Goal: Task Accomplishment & Management: Manage account settings

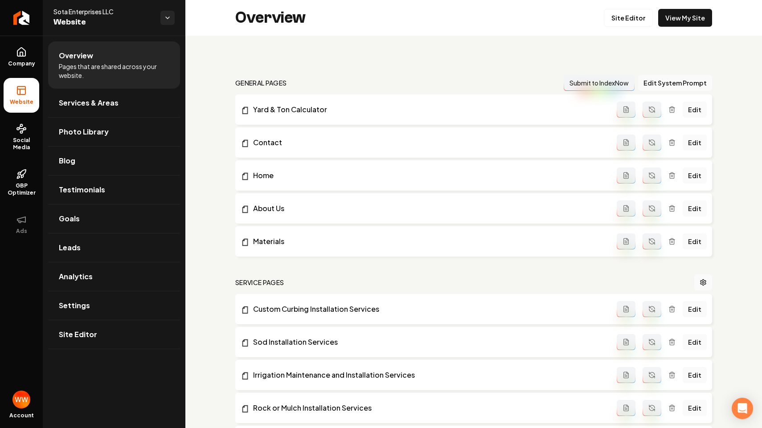
click at [412, 78] on nav "general pages Submit to IndexNow Edit System Prompt" at bounding box center [473, 83] width 477 height 16
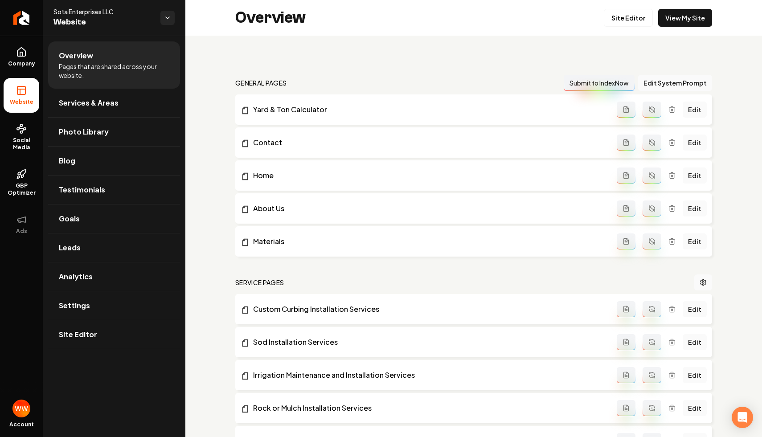
click at [345, 85] on nav "general pages Submit to IndexNow Edit System Prompt" at bounding box center [473, 83] width 477 height 16
click at [17, 136] on link "Social Media" at bounding box center [22, 137] width 36 height 42
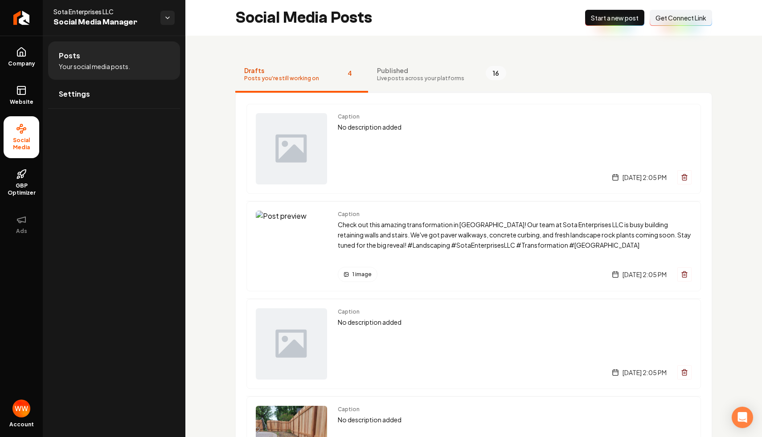
click at [407, 79] on span "Live posts across your platforms" at bounding box center [420, 78] width 87 height 7
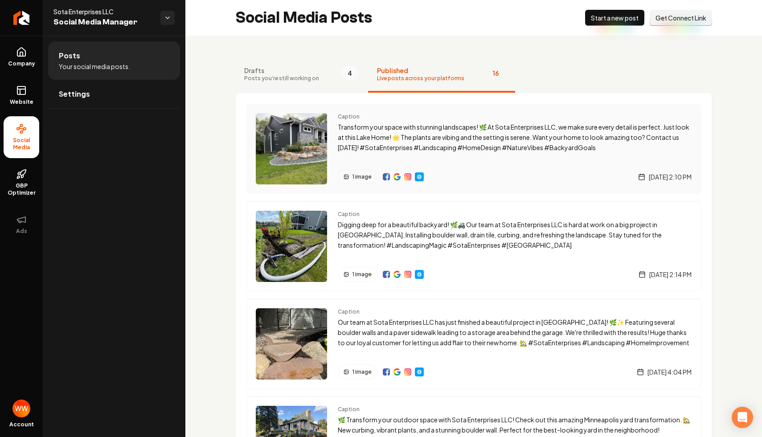
click at [419, 136] on p "Transform your space with stunning landscapes! 🌿 At Sota Enterprises LLC, we ma…" at bounding box center [515, 137] width 354 height 30
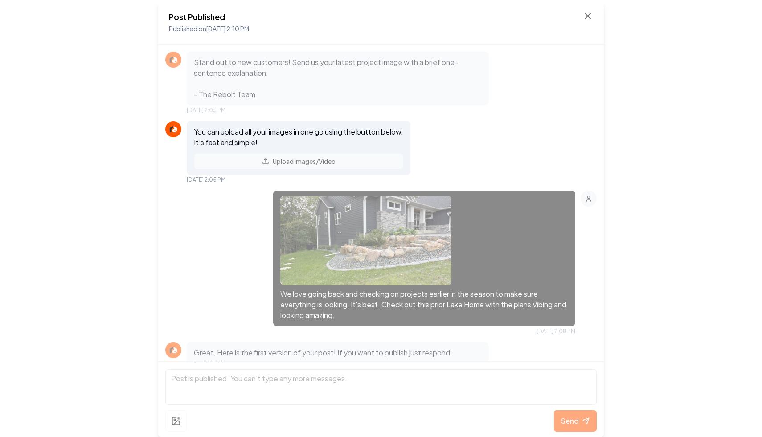
scroll to position [211, 0]
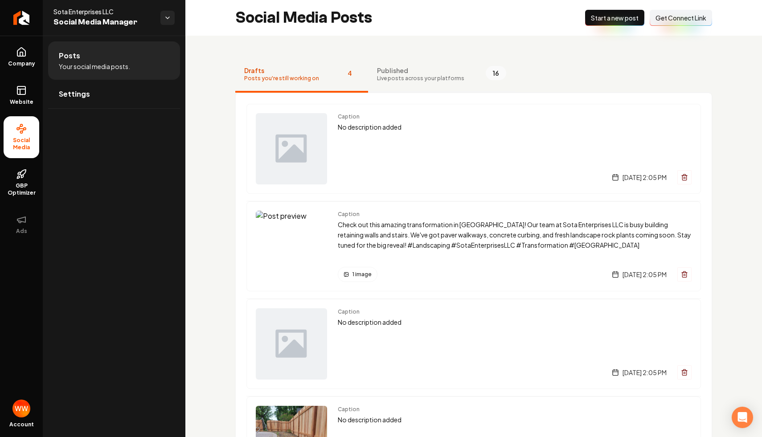
click at [433, 85] on button "Published Live posts across your platforms 16" at bounding box center [441, 75] width 147 height 36
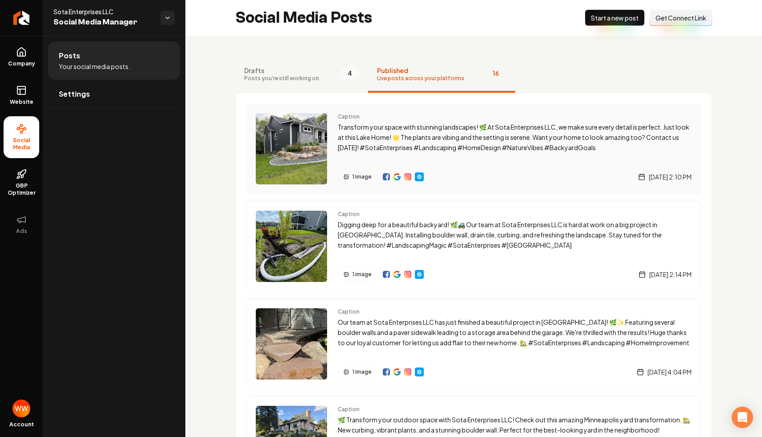
click at [422, 176] on img "Main content area" at bounding box center [419, 176] width 7 height 7
click at [11, 56] on link "Company" at bounding box center [22, 57] width 36 height 35
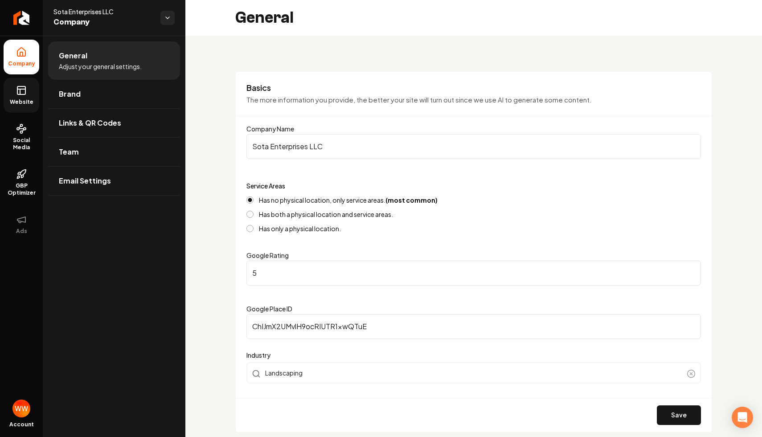
click at [14, 94] on link "Website" at bounding box center [22, 95] width 36 height 35
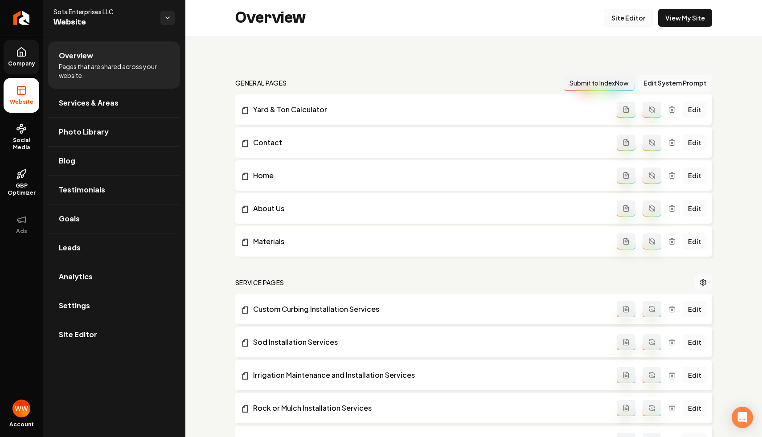
click at [628, 21] on link "Site Editor" at bounding box center [628, 18] width 49 height 18
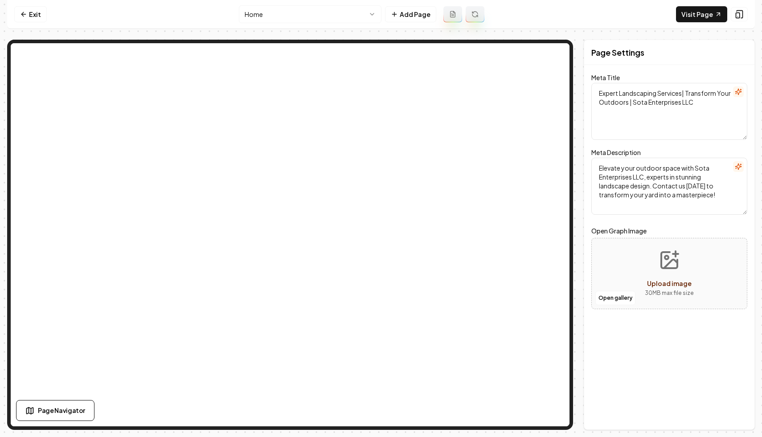
click at [243, 15] on html "Computer Required This feature is only available on a computer. Please switch t…" at bounding box center [381, 218] width 762 height 437
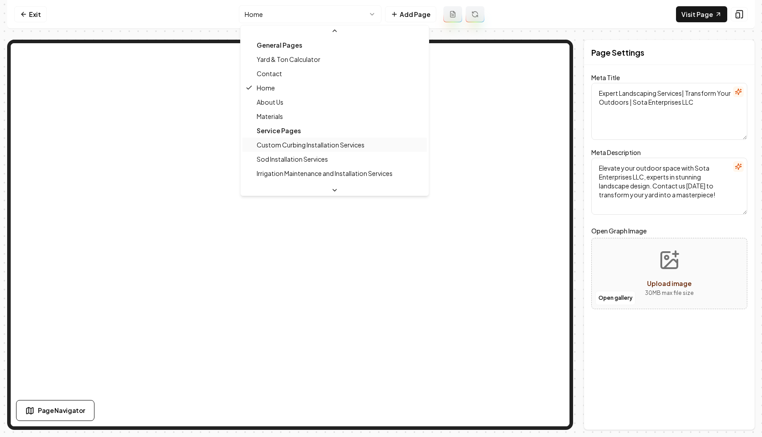
scroll to position [16, 0]
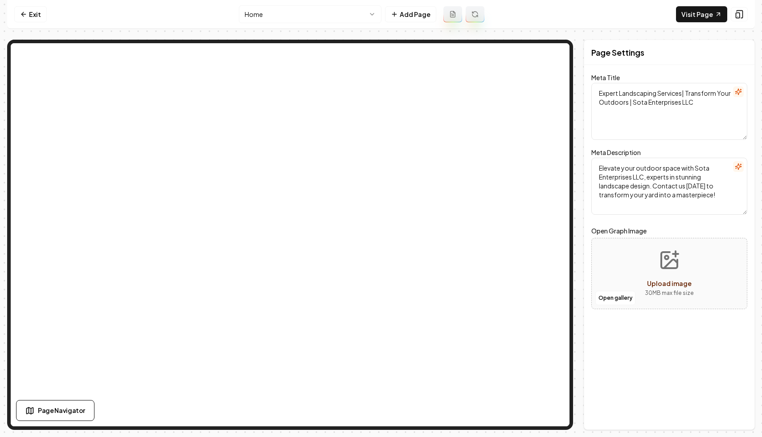
click at [340, 15] on html "Computer Required This feature is only available on a computer. Please switch t…" at bounding box center [381, 218] width 762 height 437
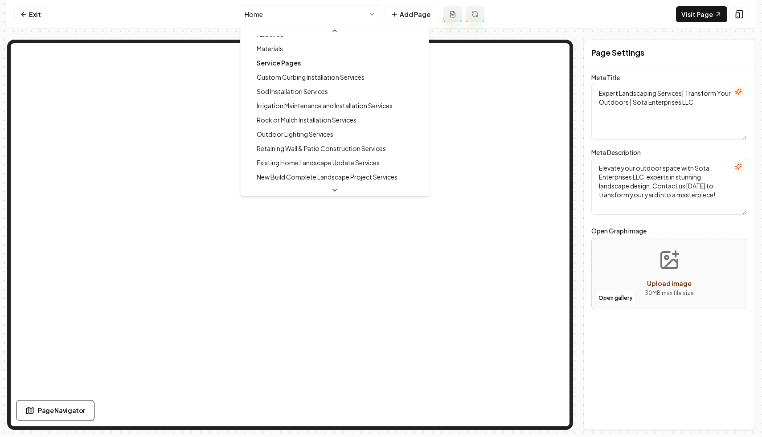
scroll to position [81, 0]
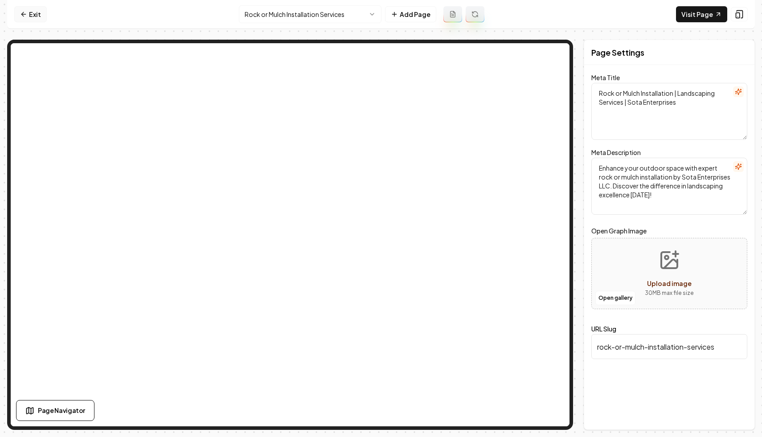
click at [29, 17] on link "Exit" at bounding box center [30, 14] width 33 height 16
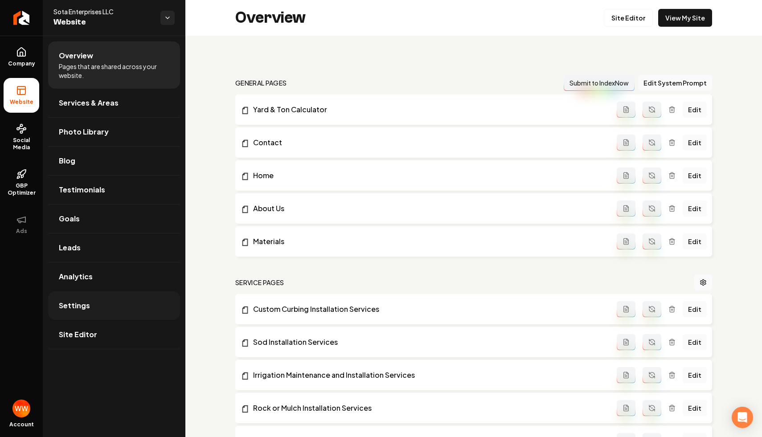
click at [122, 304] on link "Settings" at bounding box center [114, 305] width 132 height 29
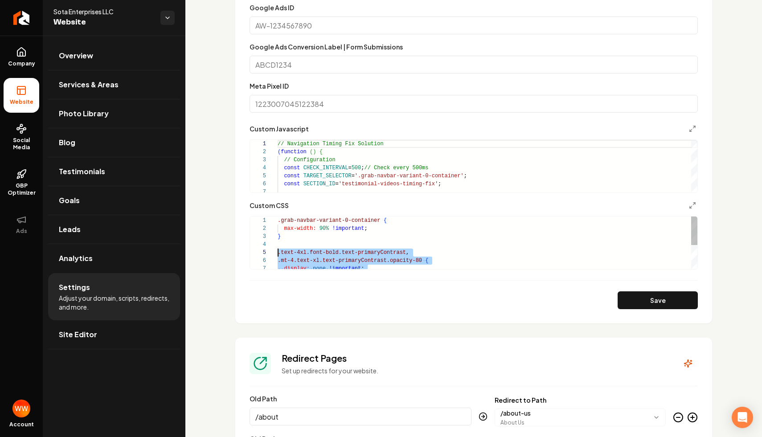
scroll to position [32, 0]
drag, startPoint x: 320, startPoint y: 238, endPoint x: 265, endPoint y: 250, distance: 57.2
click at [632, 289] on form "**********" at bounding box center [474, 117] width 448 height 386
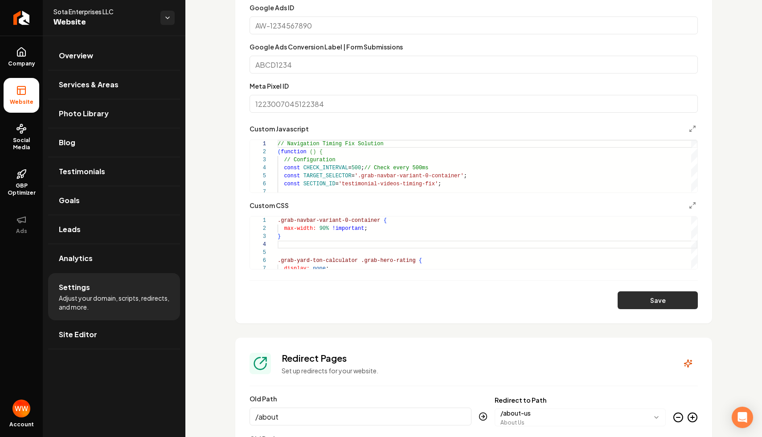
click at [632, 300] on button "Save" at bounding box center [658, 300] width 80 height 18
click at [343, 202] on div "Custom CSS" at bounding box center [474, 205] width 448 height 11
click at [343, 246] on div "} max-width: 90% !important ; .grab-navbar-variant-0-container { .grab-yard-ton…" at bounding box center [488, 249] width 420 height 64
type textarea "**********"
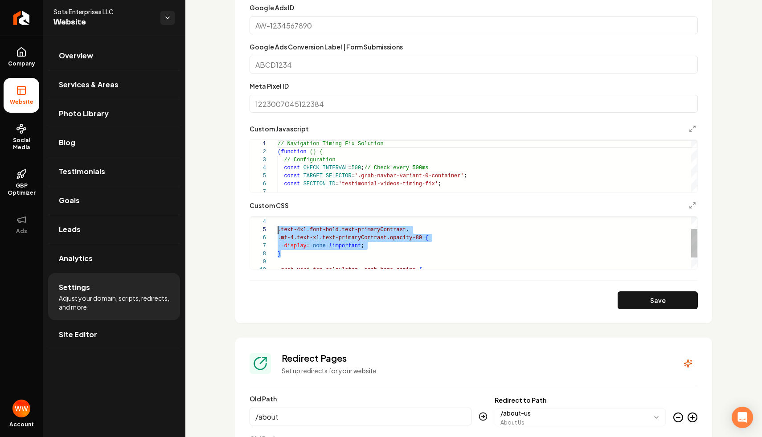
click at [448, 248] on div "} .text-4xl.font-bold.text-primaryContrast , .mt-4.text-xl.text-primaryContrast…" at bounding box center [488, 242] width 420 height 96
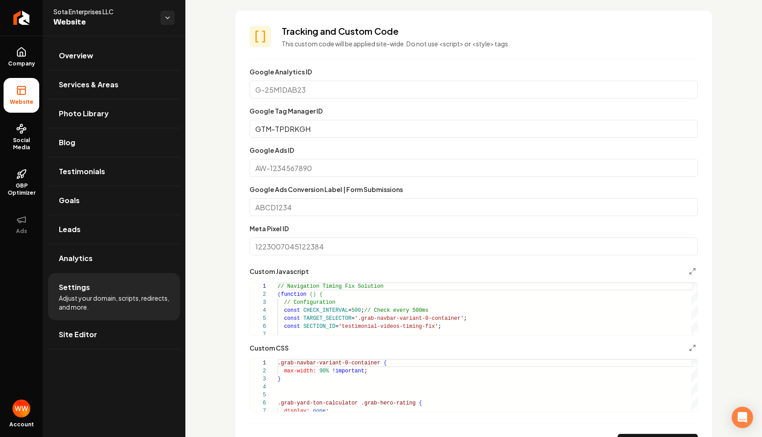
scroll to position [480, 0]
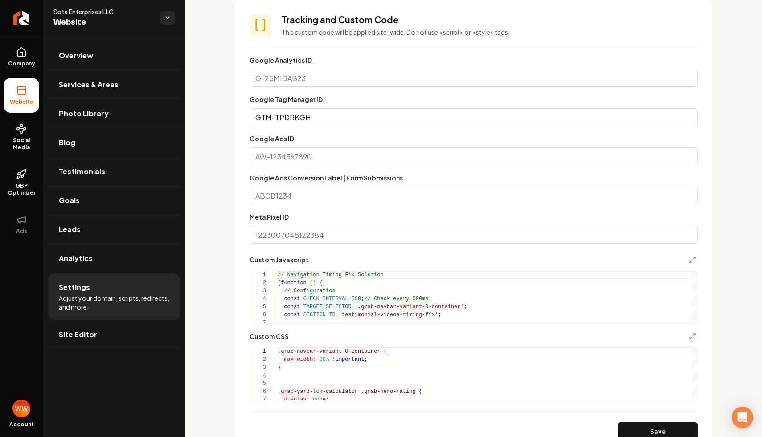
click at [383, 164] on input "Google Ads ID" at bounding box center [474, 157] width 448 height 18
click at [240, 134] on section "**********" at bounding box center [473, 227] width 477 height 456
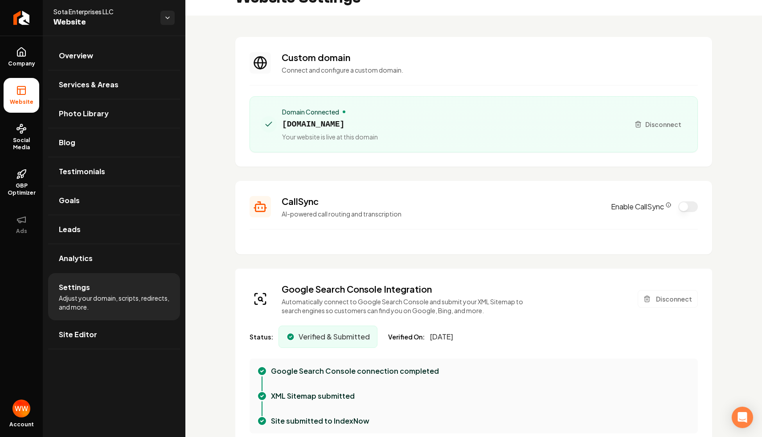
scroll to position [0, 0]
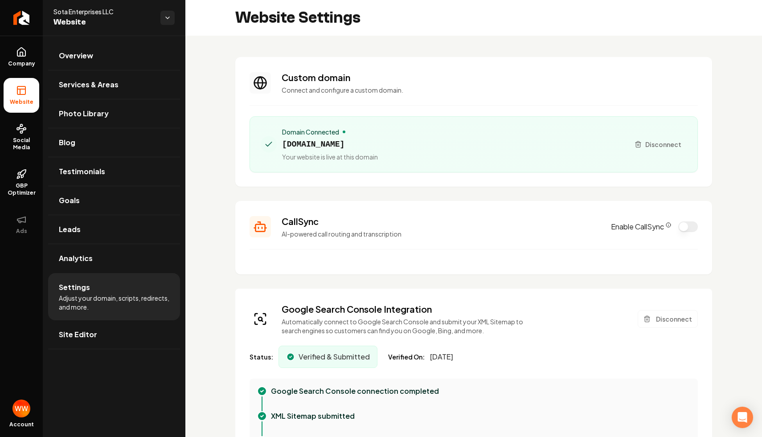
click at [383, 68] on section "Custom domain Connect and configure a custom domain. Domain Connected sotalands…" at bounding box center [473, 122] width 477 height 130
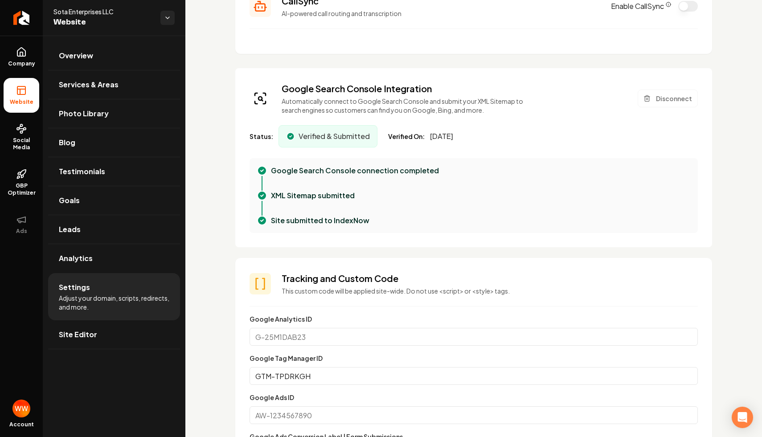
scroll to position [229, 0]
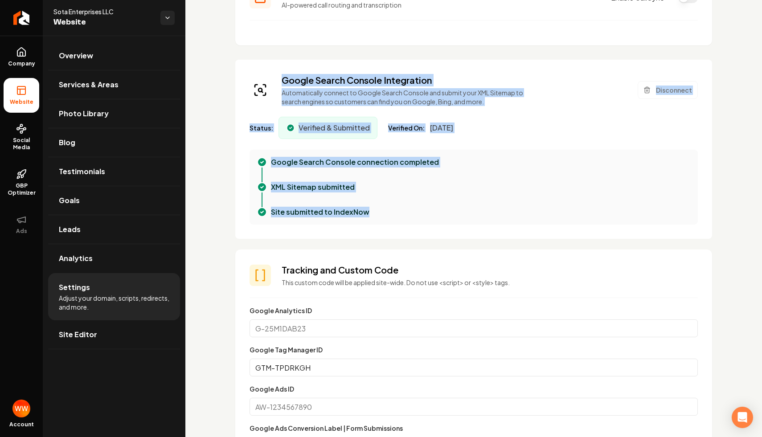
drag, startPoint x: 327, startPoint y: 70, endPoint x: 462, endPoint y: 208, distance: 193.5
click at [462, 208] on div "Google Search Console Integration Automatically connect to Google Search Consol…" at bounding box center [473, 149] width 477 height 179
click at [462, 208] on div "Site submitted to IndexNow" at bounding box center [481, 212] width 420 height 11
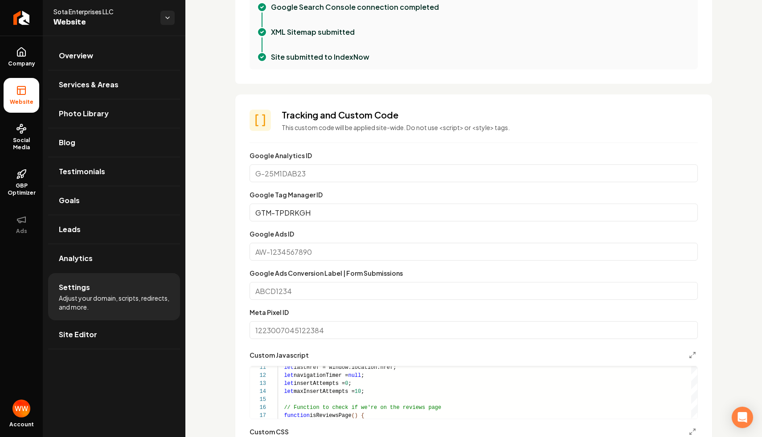
click at [402, 181] on input "Google Analytics ID" at bounding box center [474, 173] width 448 height 18
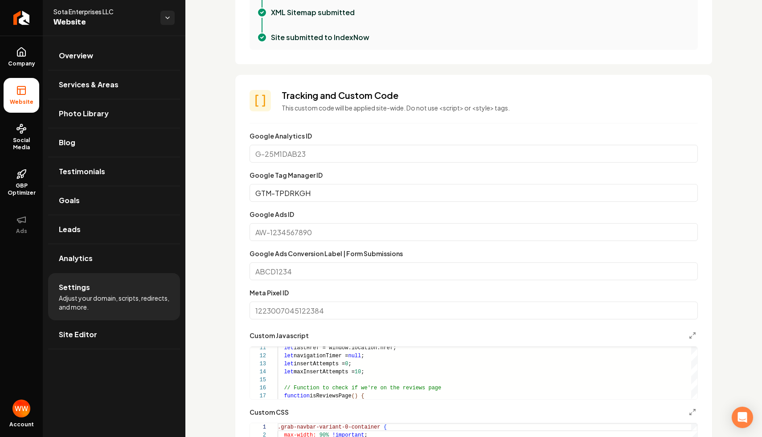
scroll to position [419, 0]
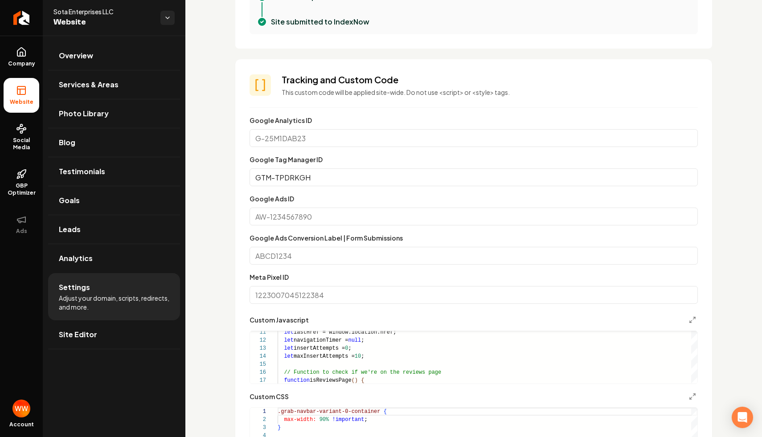
click at [424, 181] on input "GTM-TPDRKGH" at bounding box center [474, 177] width 448 height 18
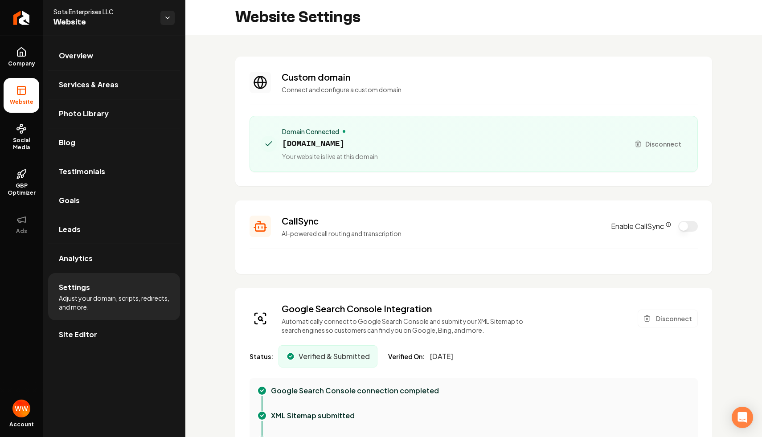
scroll to position [0, 0]
